Goal: Information Seeking & Learning: Compare options

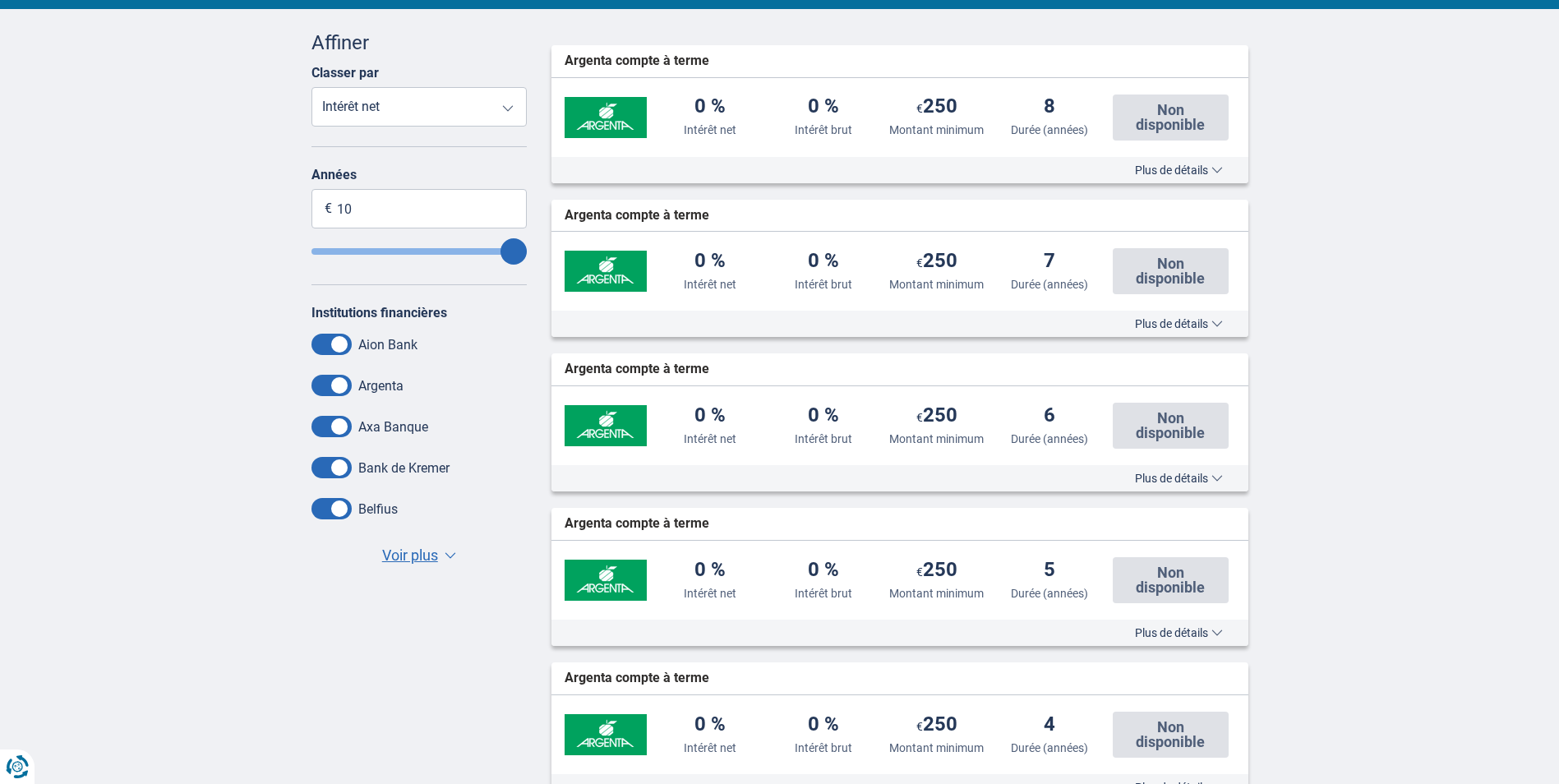
scroll to position [411, 0]
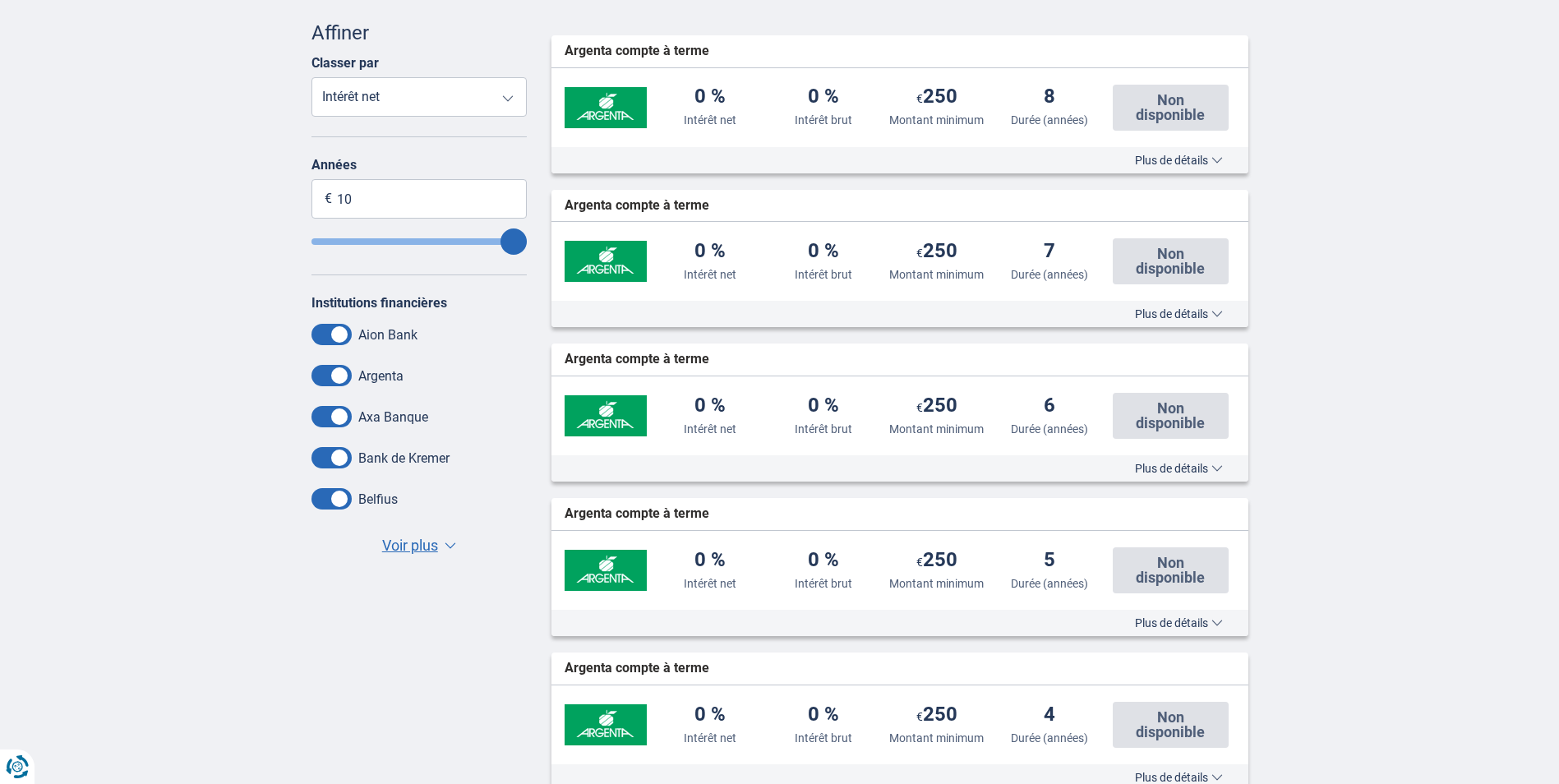
click at [405, 538] on span "Voir plus" at bounding box center [409, 546] width 56 height 21
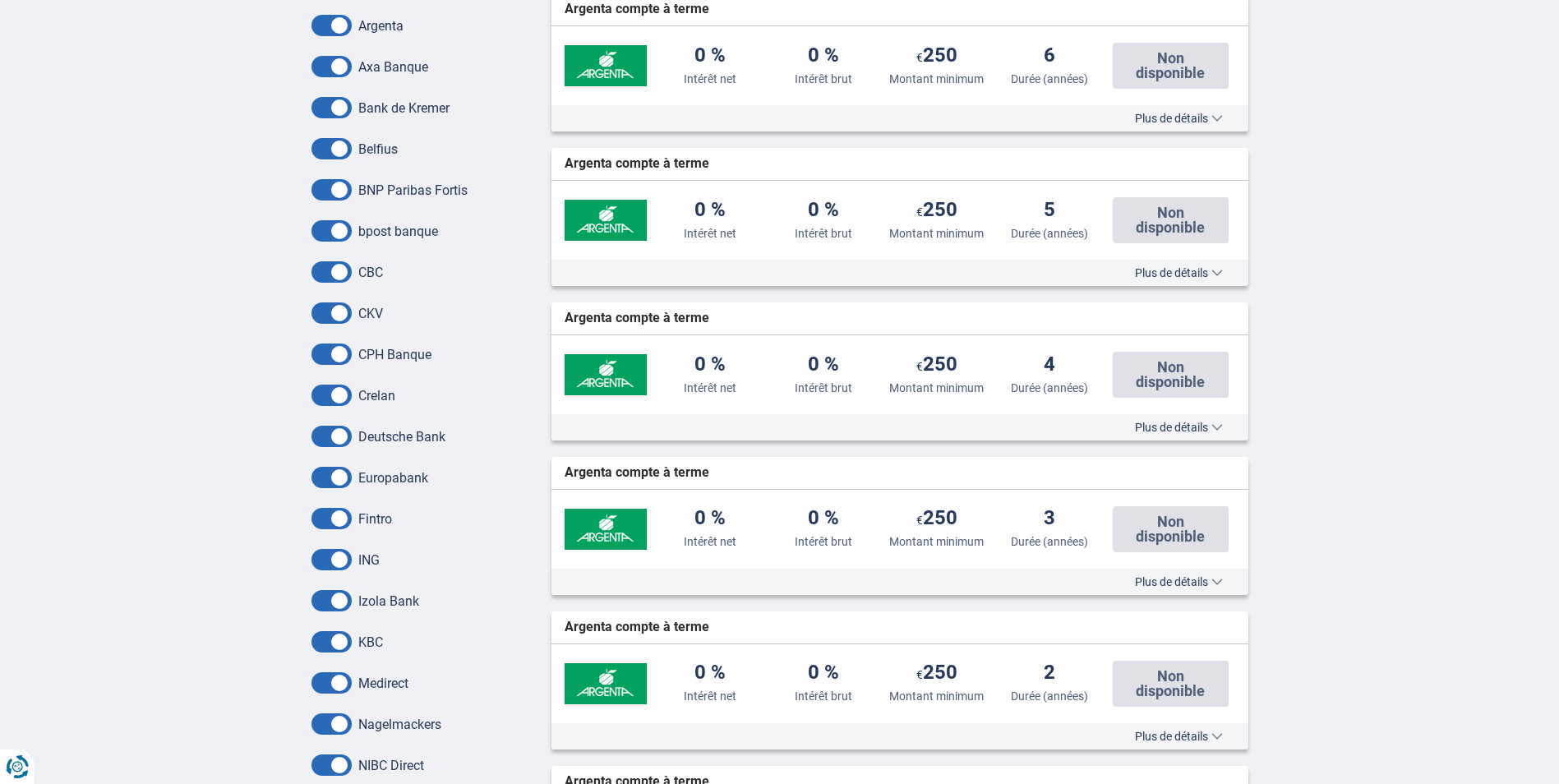
scroll to position [525, 0]
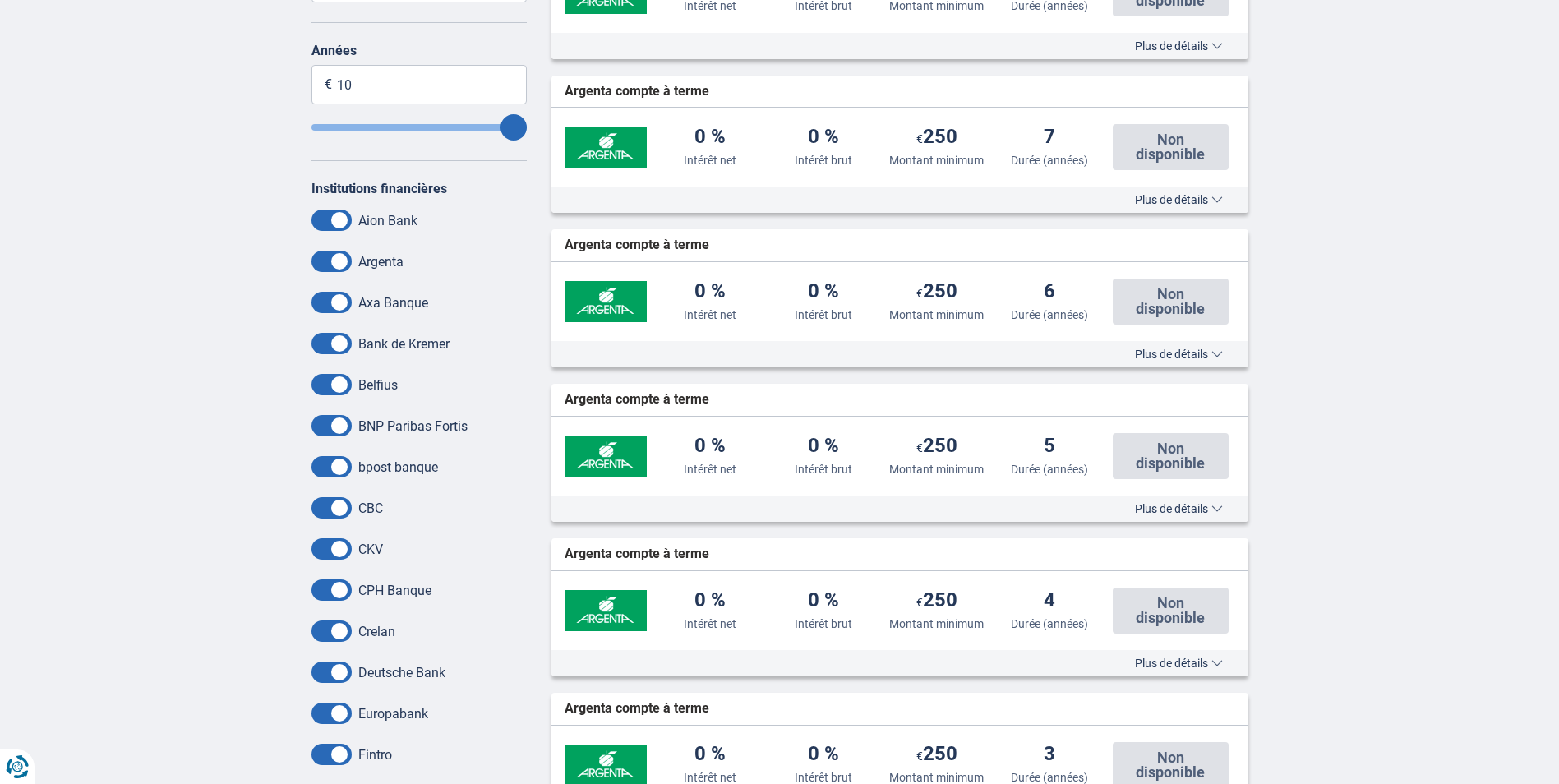
click at [332, 228] on span at bounding box center [331, 220] width 40 height 21
click at [0, 0] on input "checkbox" at bounding box center [0, 0] width 0 height 0
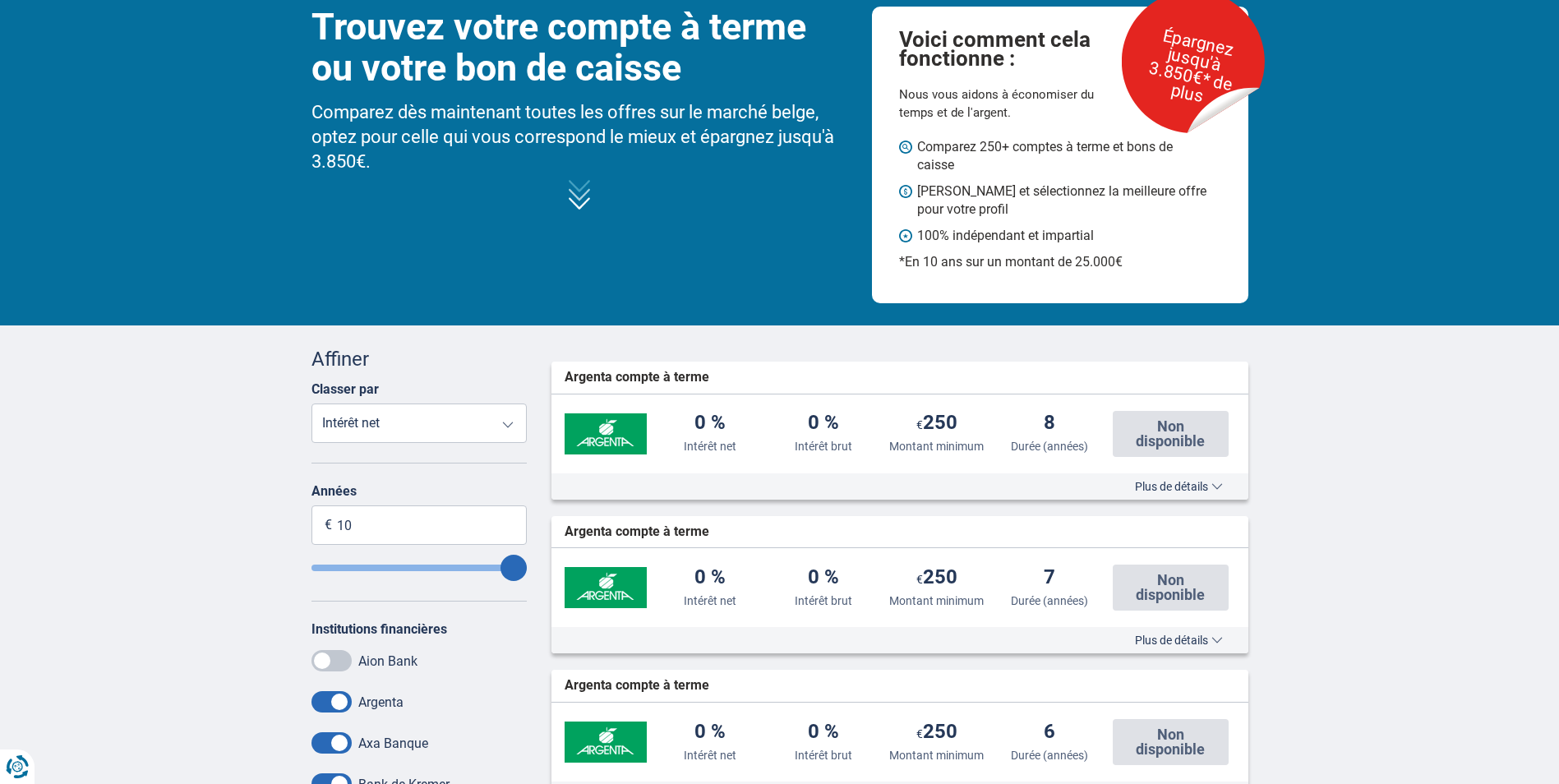
scroll to position [114, 0]
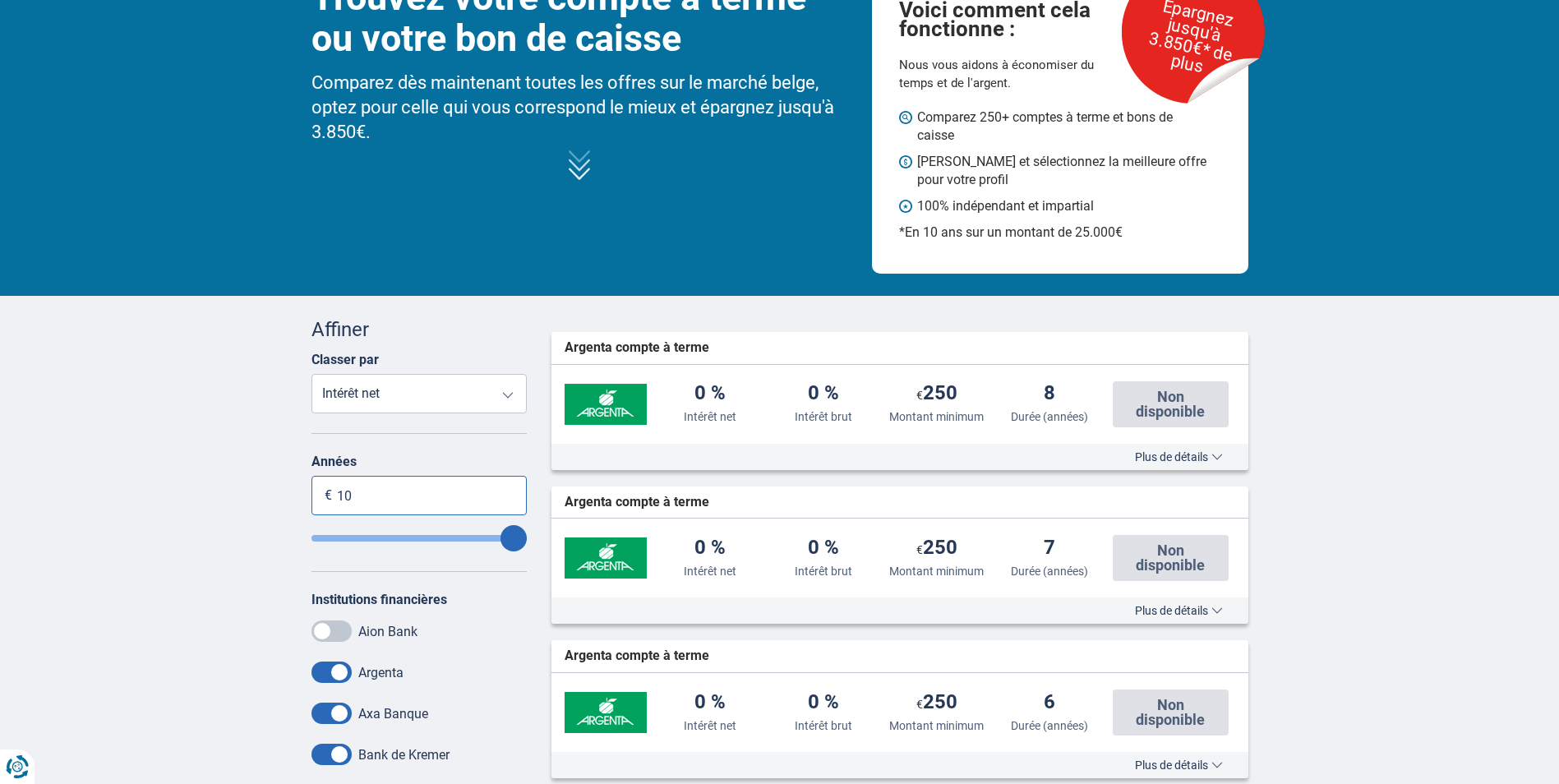
click at [423, 503] on input "10" at bounding box center [419, 495] width 216 height 40
type input "9"
type input "1"
click at [319, 535] on input "Term" at bounding box center [419, 538] width 216 height 6
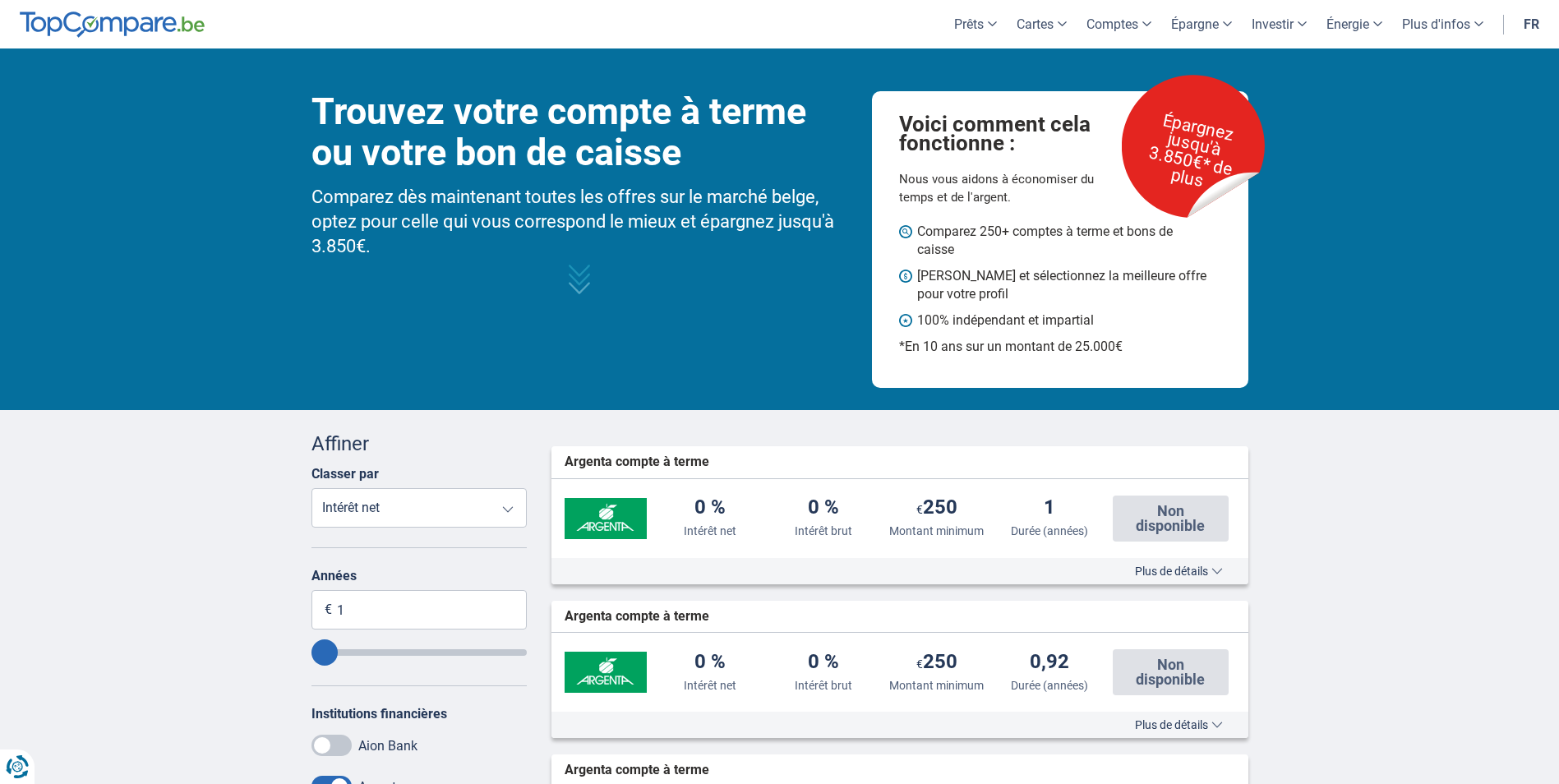
type input "2"
click at [346, 654] on input "Term" at bounding box center [419, 652] width 216 height 6
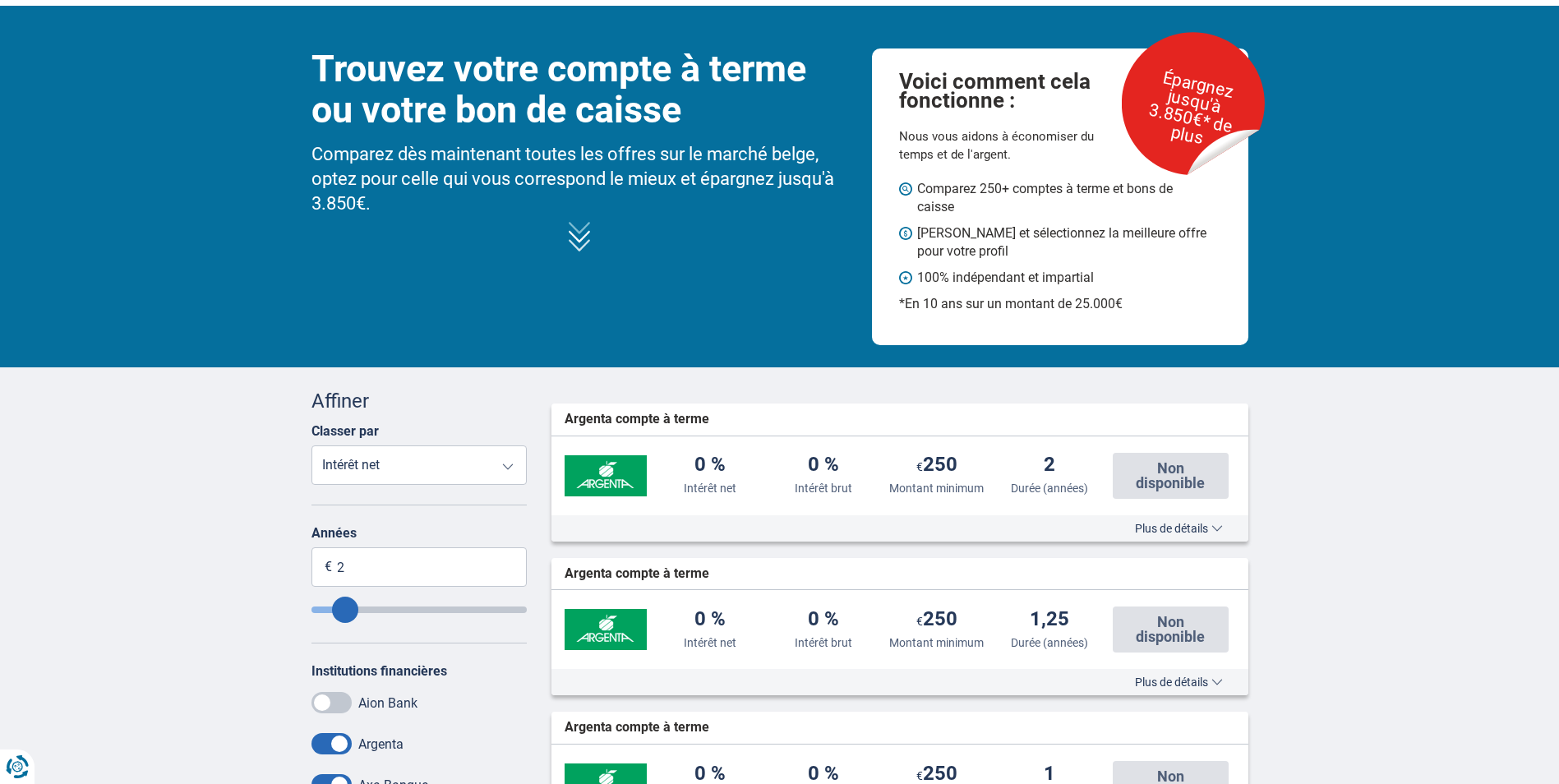
scroll to position [82, 0]
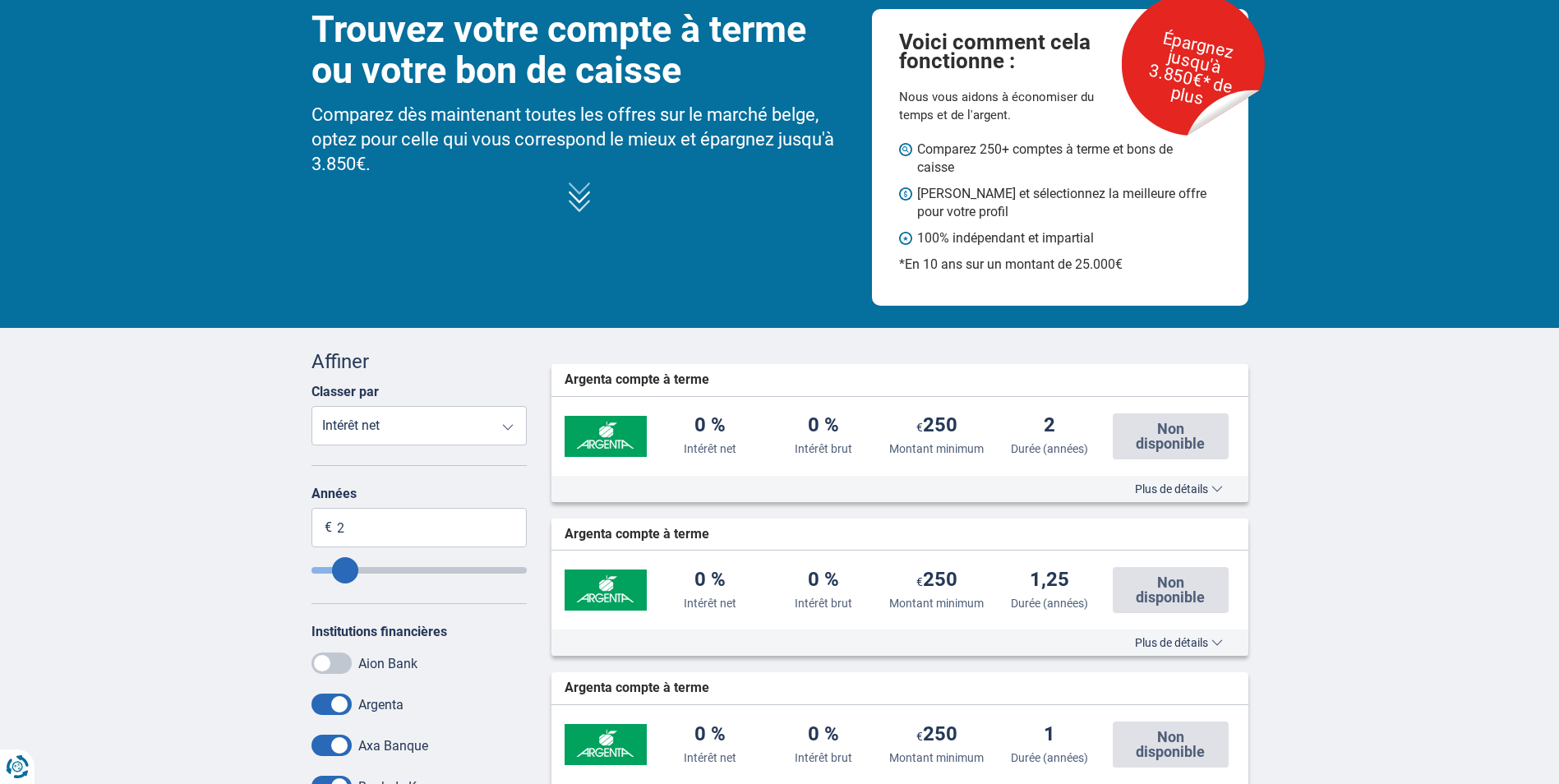
click at [505, 430] on select "Intérêt net Intérêt brut Montant minimum Durée (années)" at bounding box center [419, 425] width 216 height 40
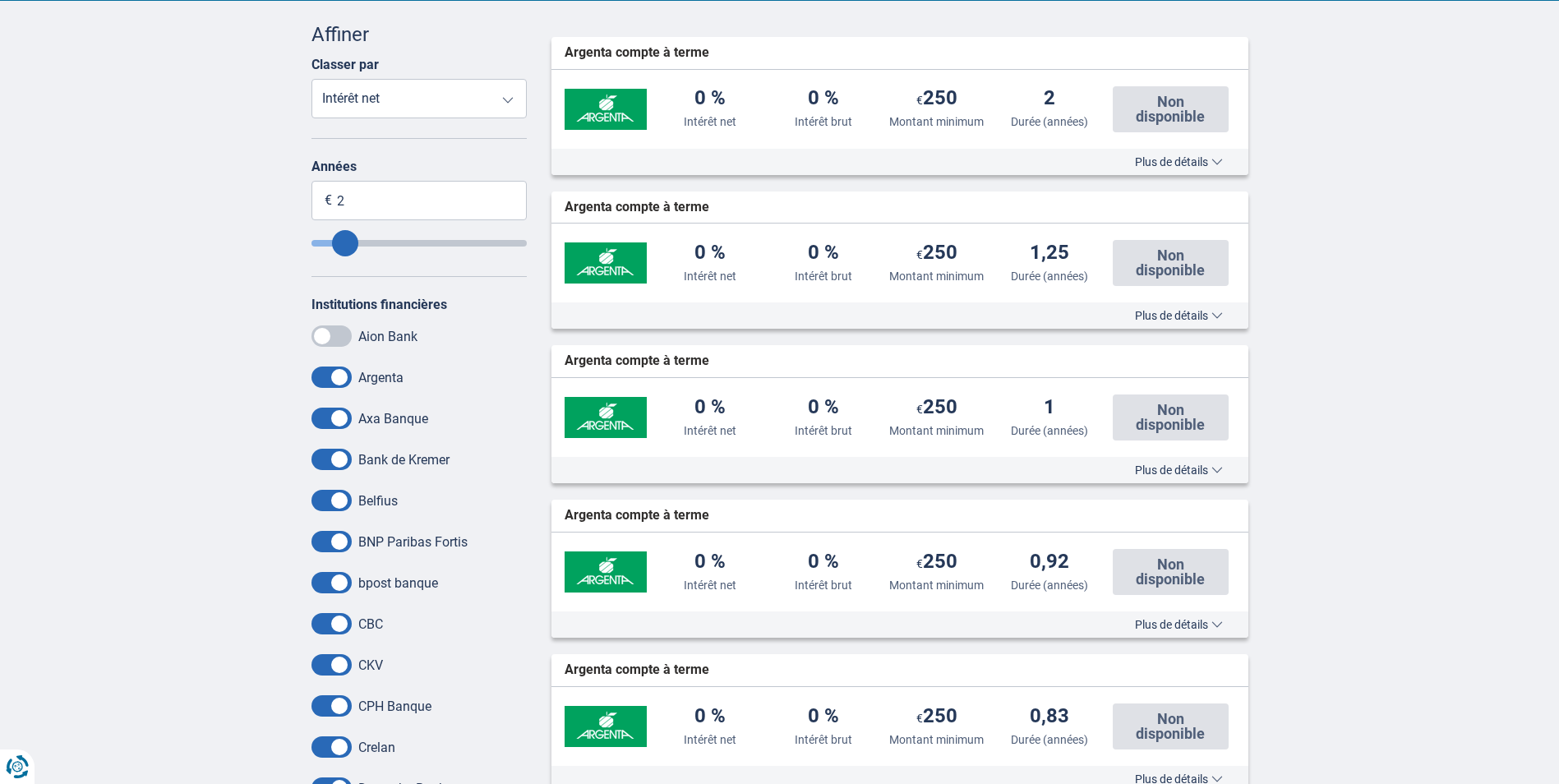
scroll to position [411, 0]
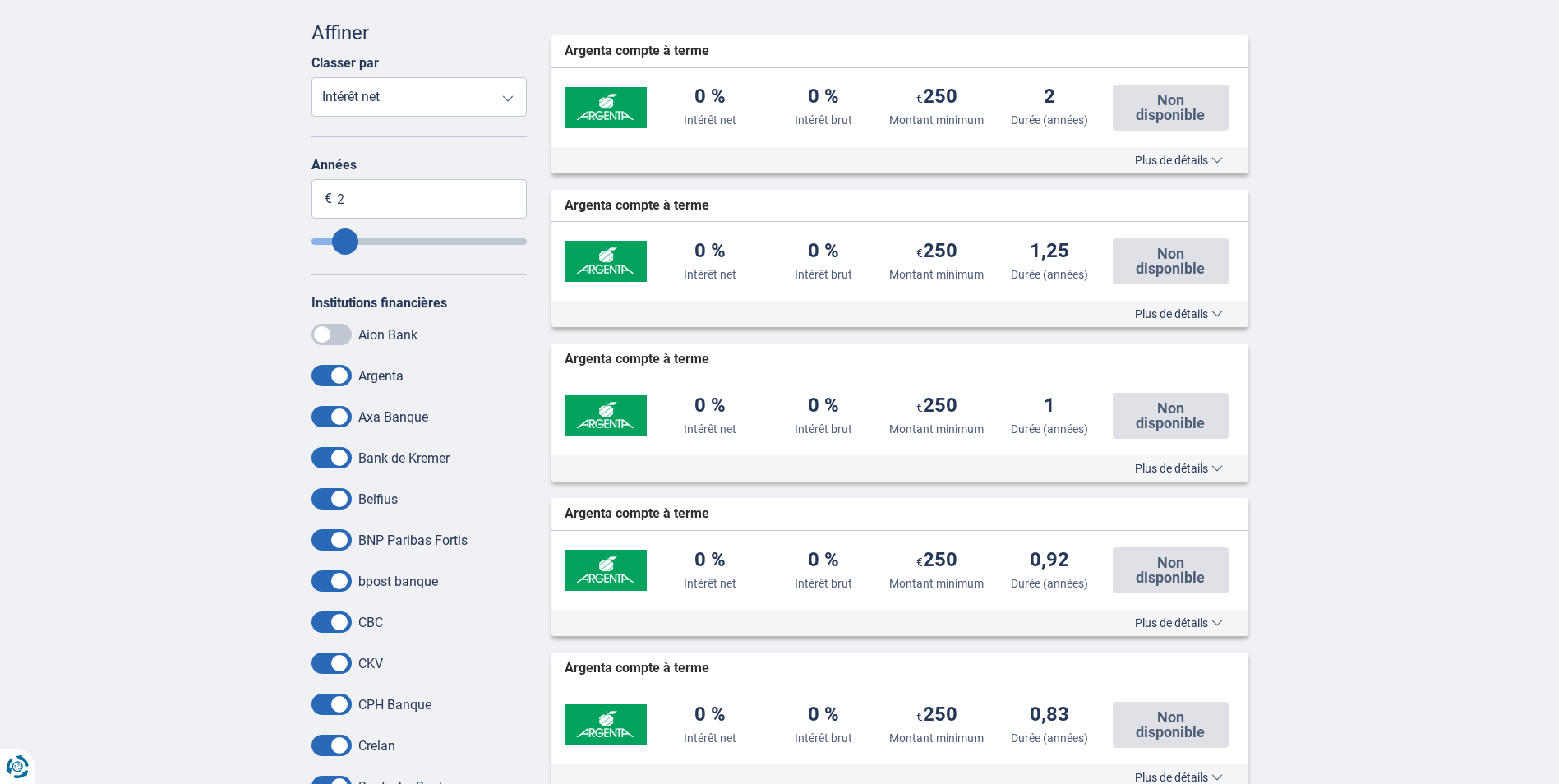
drag, startPoint x: 338, startPoint y: 378, endPoint x: 231, endPoint y: 414, distance: 112.9
click at [329, 380] on span at bounding box center [331, 376] width 40 height 21
click at [0, 0] on input "checkbox" at bounding box center [0, 0] width 0 height 0
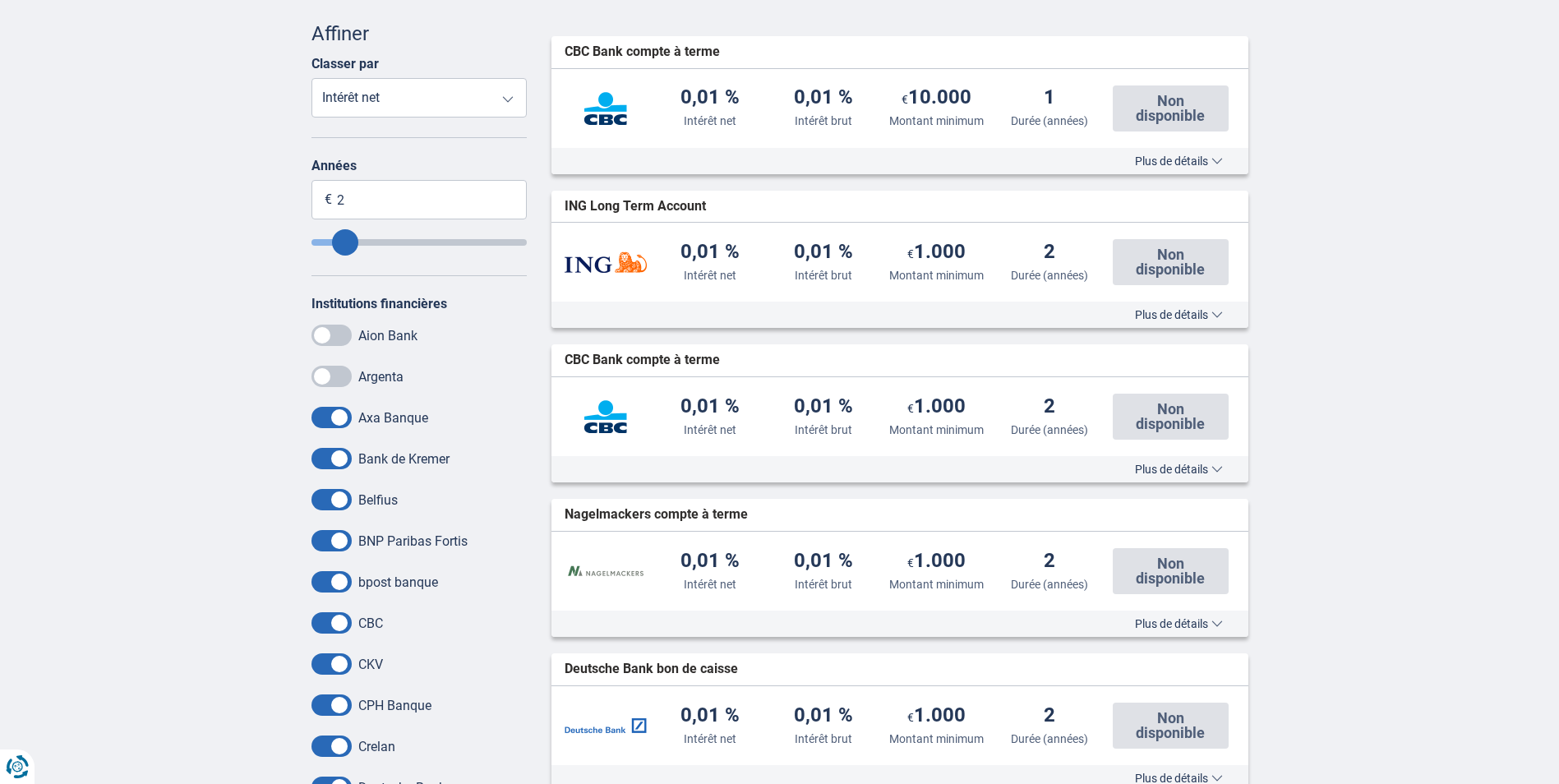
scroll to position [0, 0]
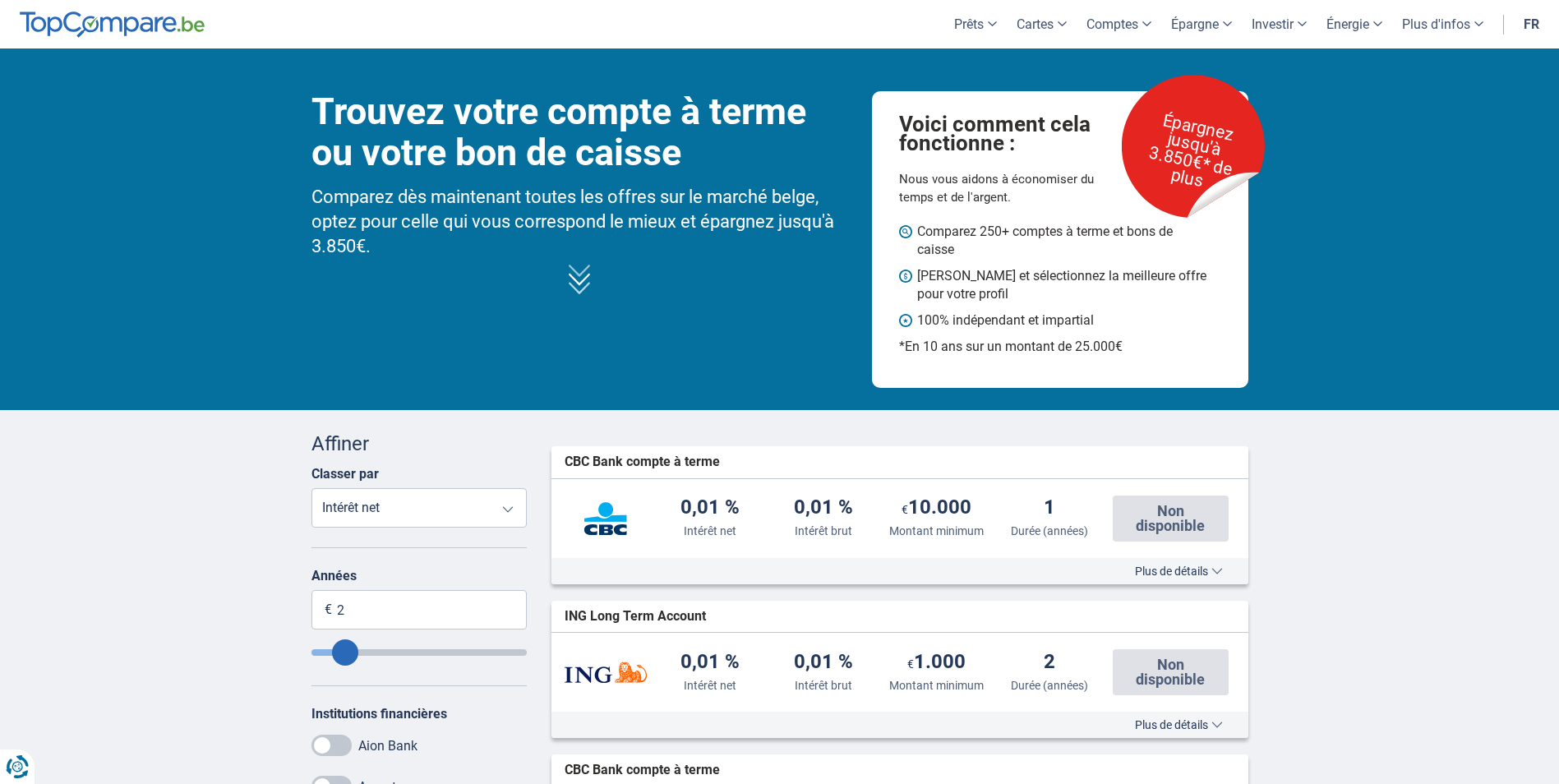
type input "3"
click at [368, 650] on input "Term" at bounding box center [419, 652] width 216 height 6
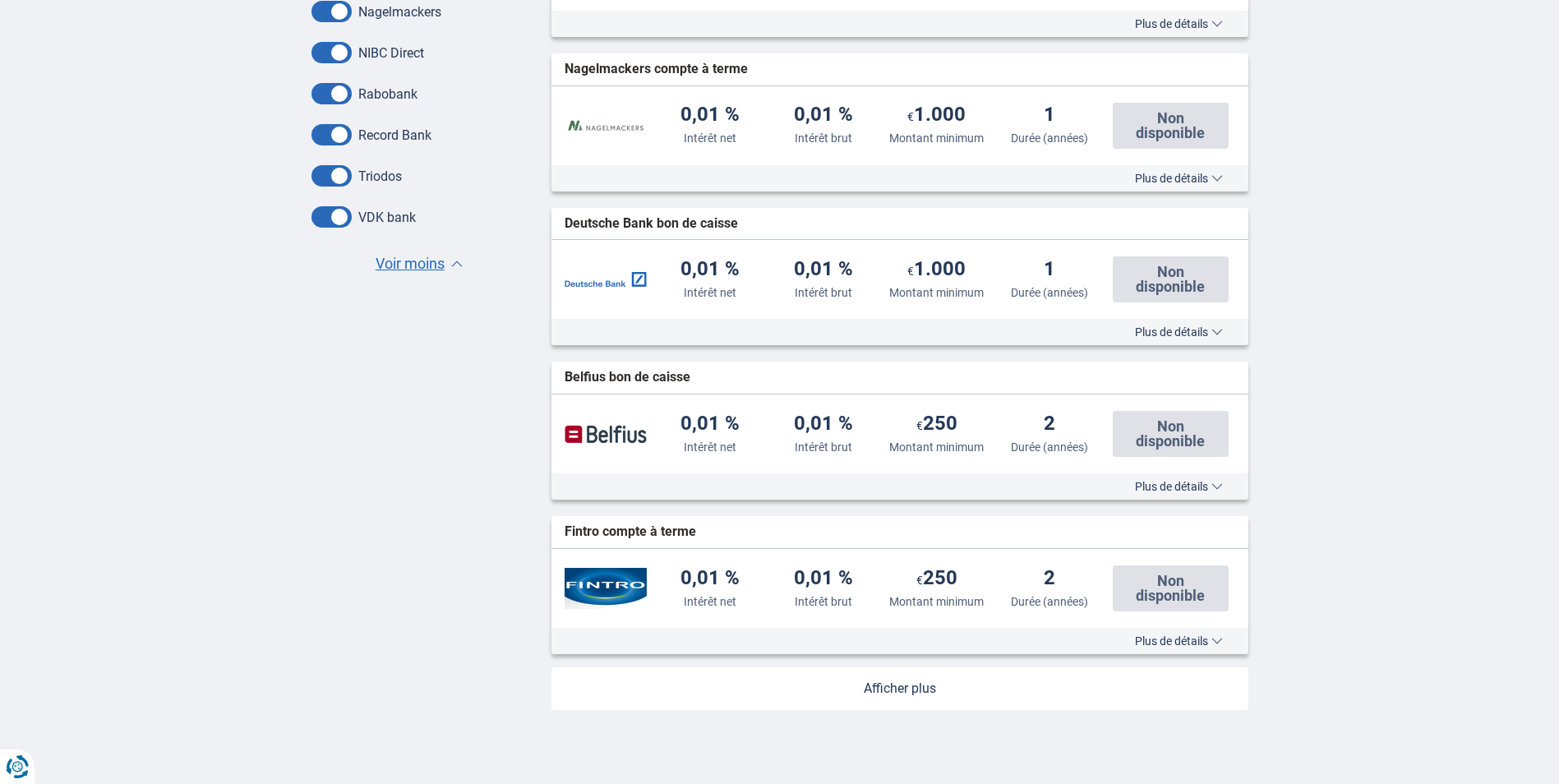
scroll to position [1561, 0]
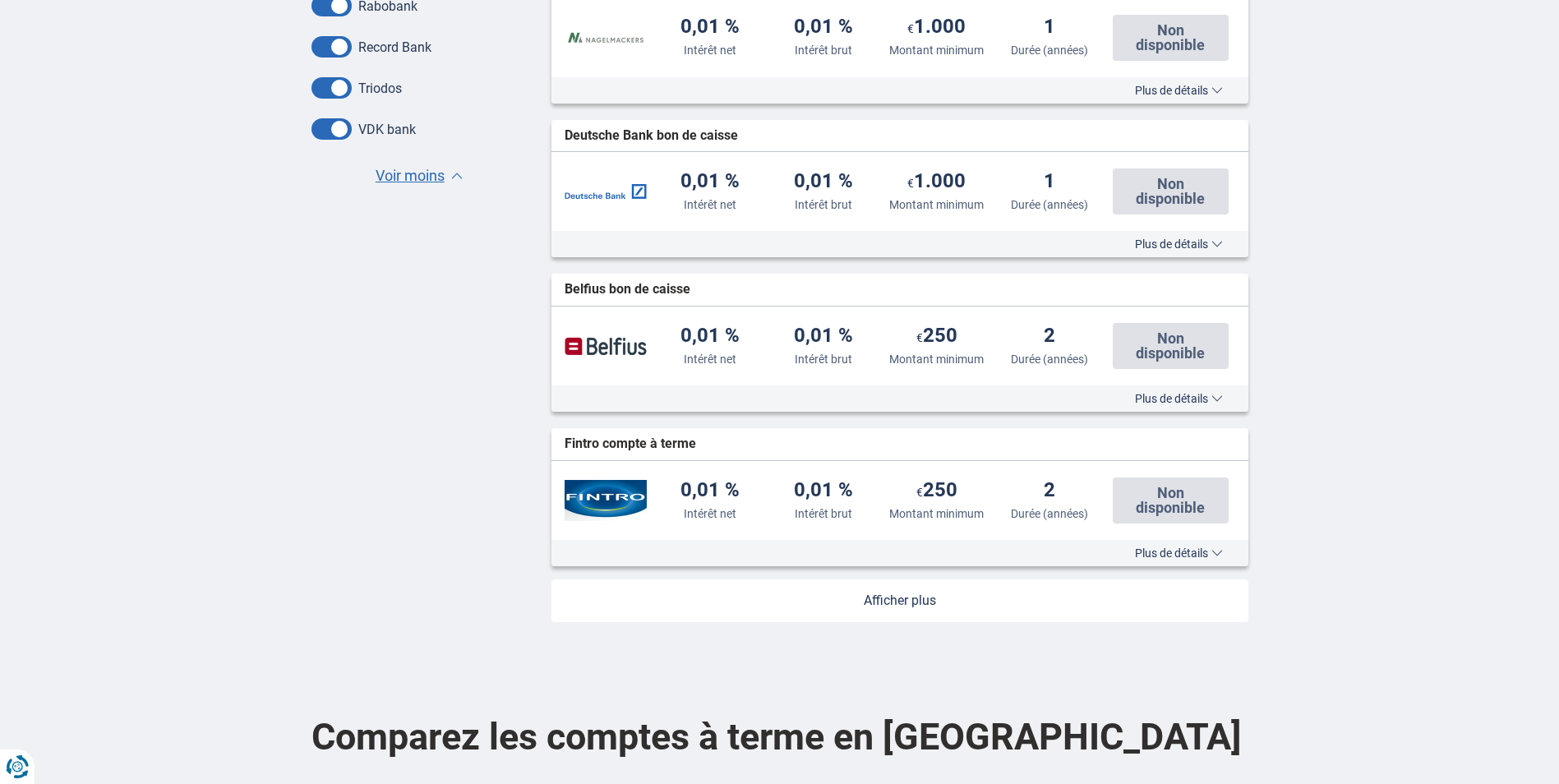
drag, startPoint x: 875, startPoint y: 605, endPoint x: 1155, endPoint y: 526, distance: 290.9
click at [881, 604] on link at bounding box center [900, 601] width 697 height 43
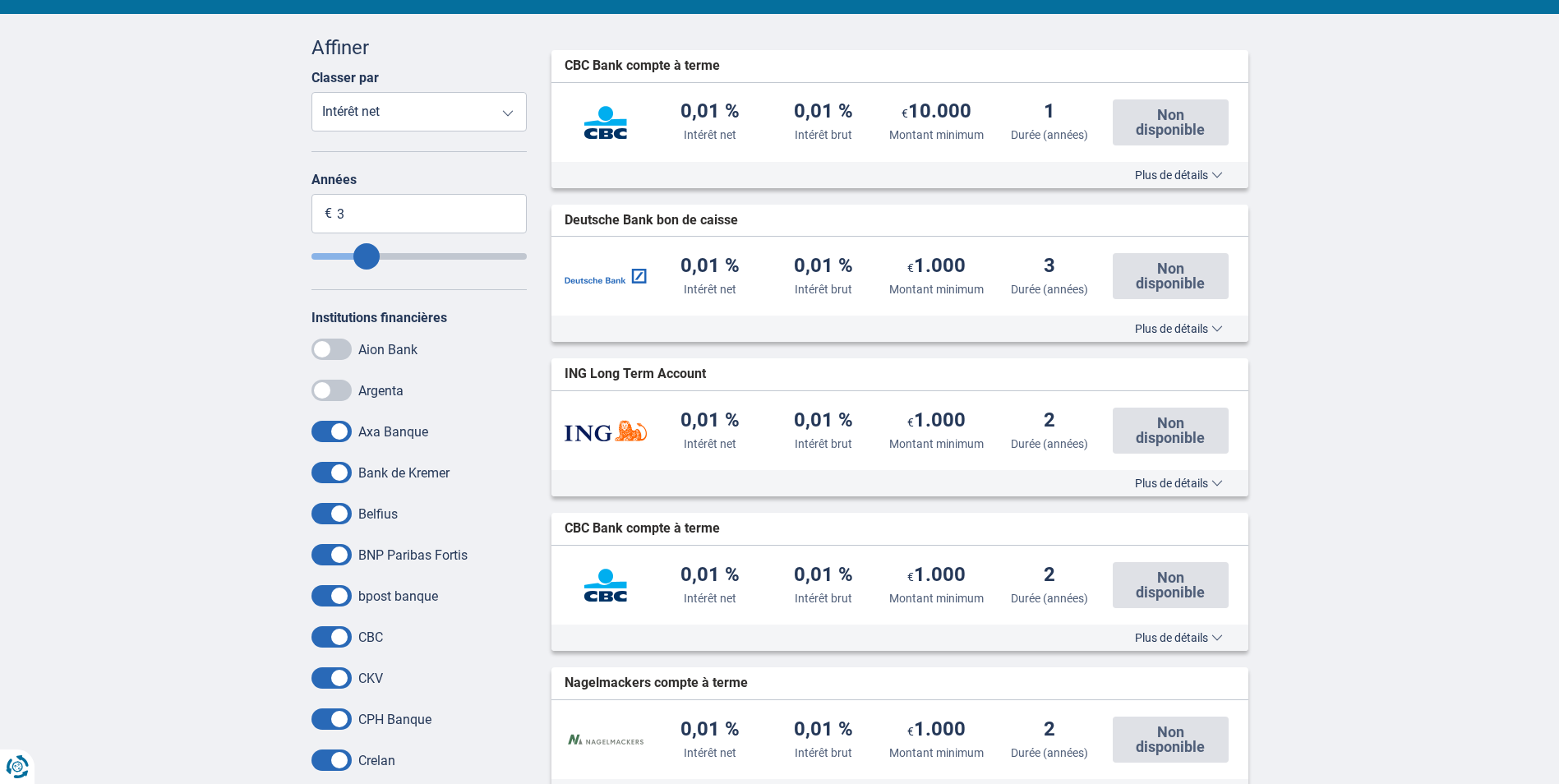
scroll to position [411, 0]
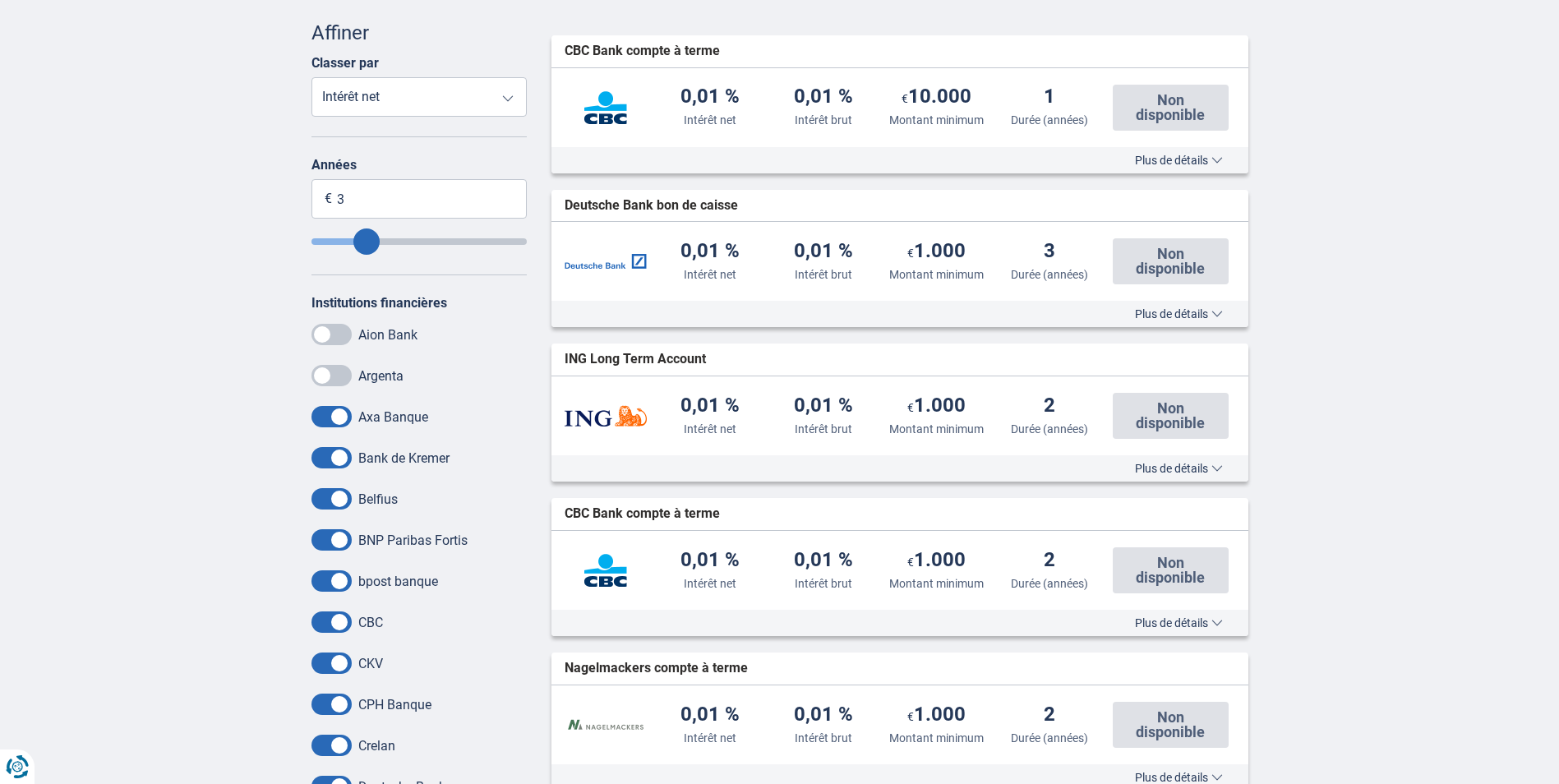
click at [508, 95] on select "Intérêt net Intérêt brut Montant minimum Durée (années)" at bounding box center [419, 97] width 216 height 40
select select "GrossRate-"
click at [311, 77] on select "Intérêt net Intérêt brut Montant minimum Durée (années)" at bounding box center [419, 97] width 216 height 40
click at [1177, 314] on span "Plus de détails" at bounding box center [1179, 314] width 88 height 12
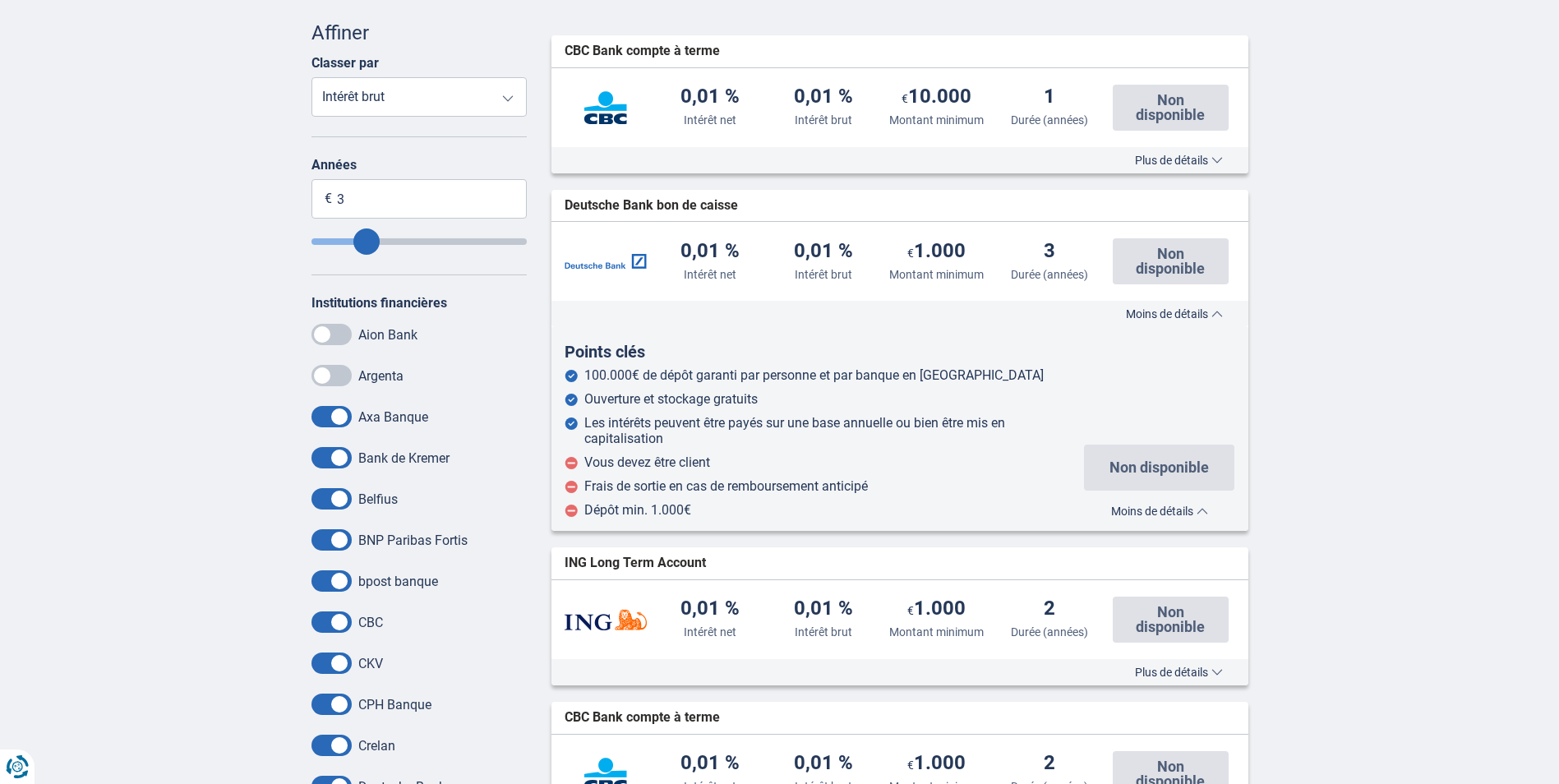
click at [1167, 315] on span "Moins de détails" at bounding box center [1174, 314] width 97 height 12
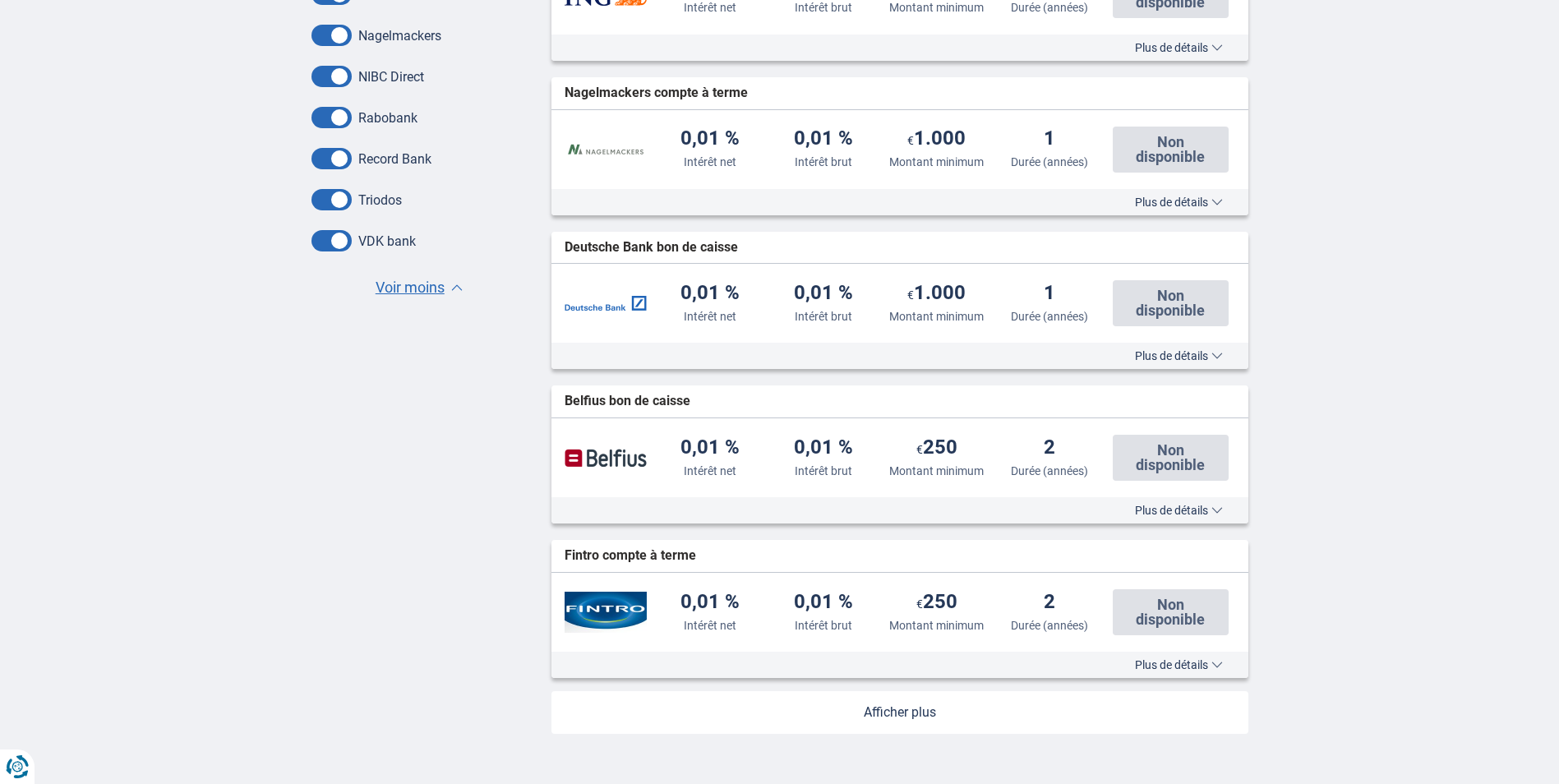
scroll to position [1479, 0]
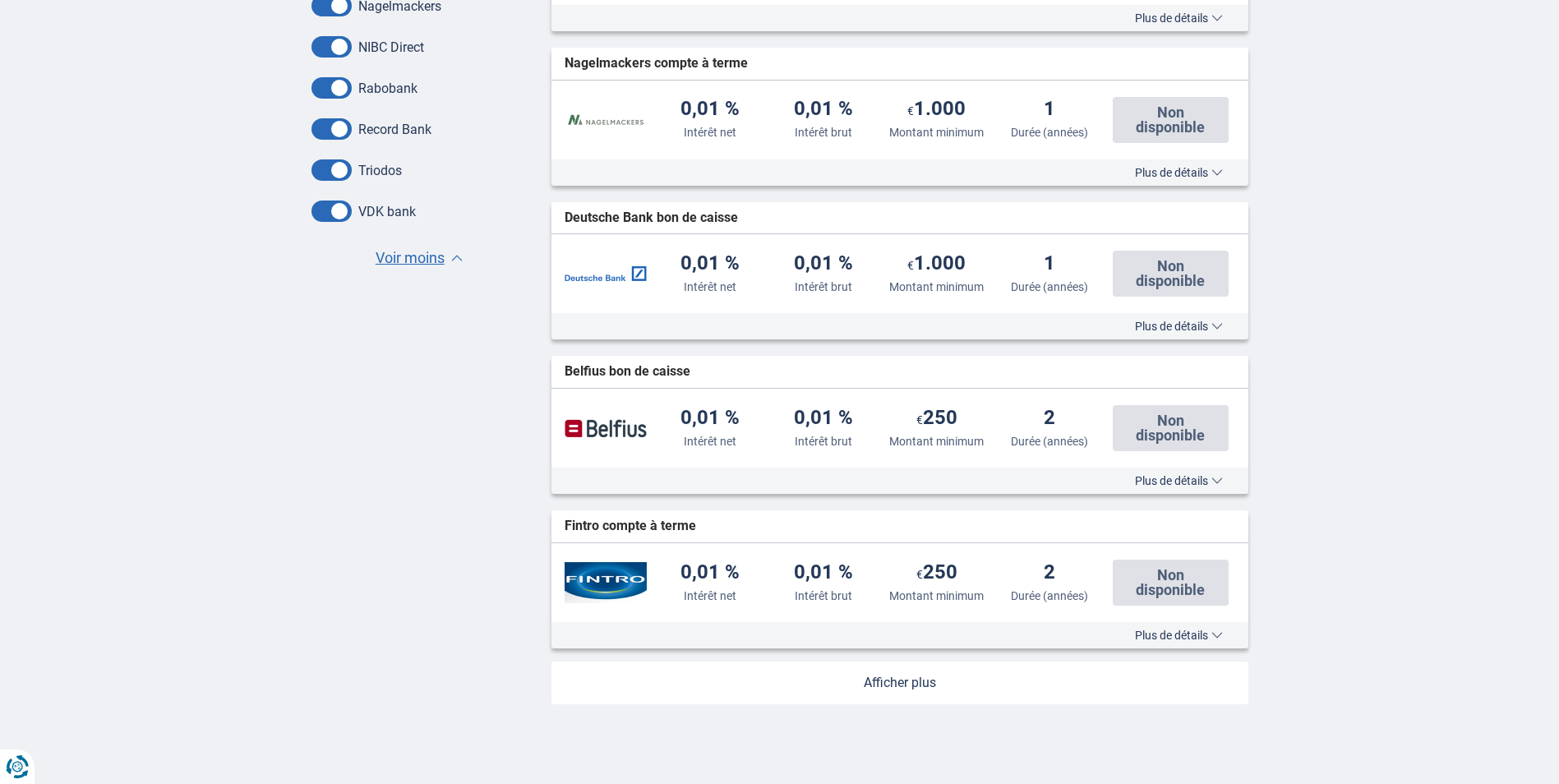
click at [1170, 483] on span "Plus de détails" at bounding box center [1179, 480] width 88 height 12
